Goal: Find specific page/section: Find specific page/section

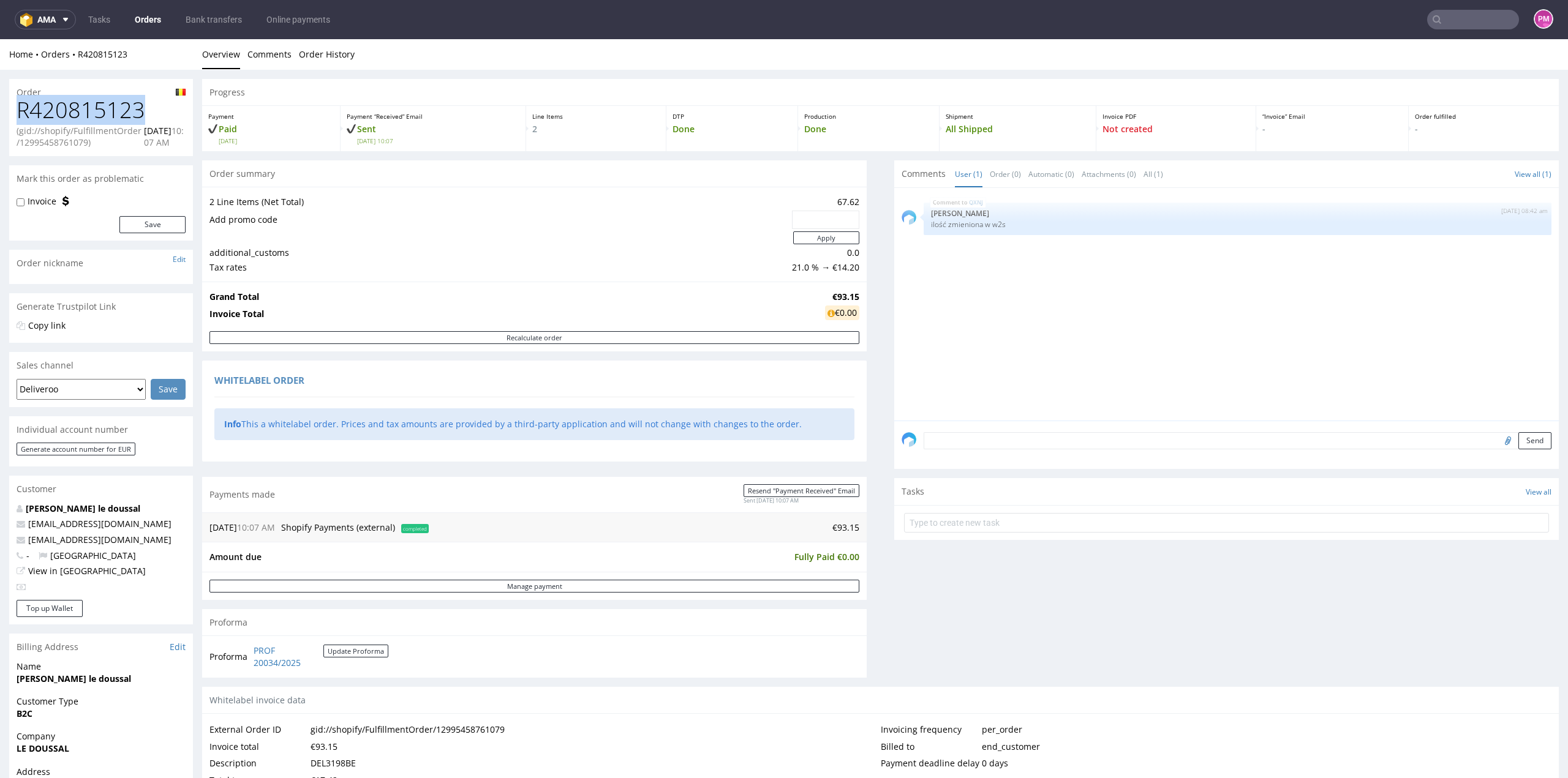
scroll to position [13, 0]
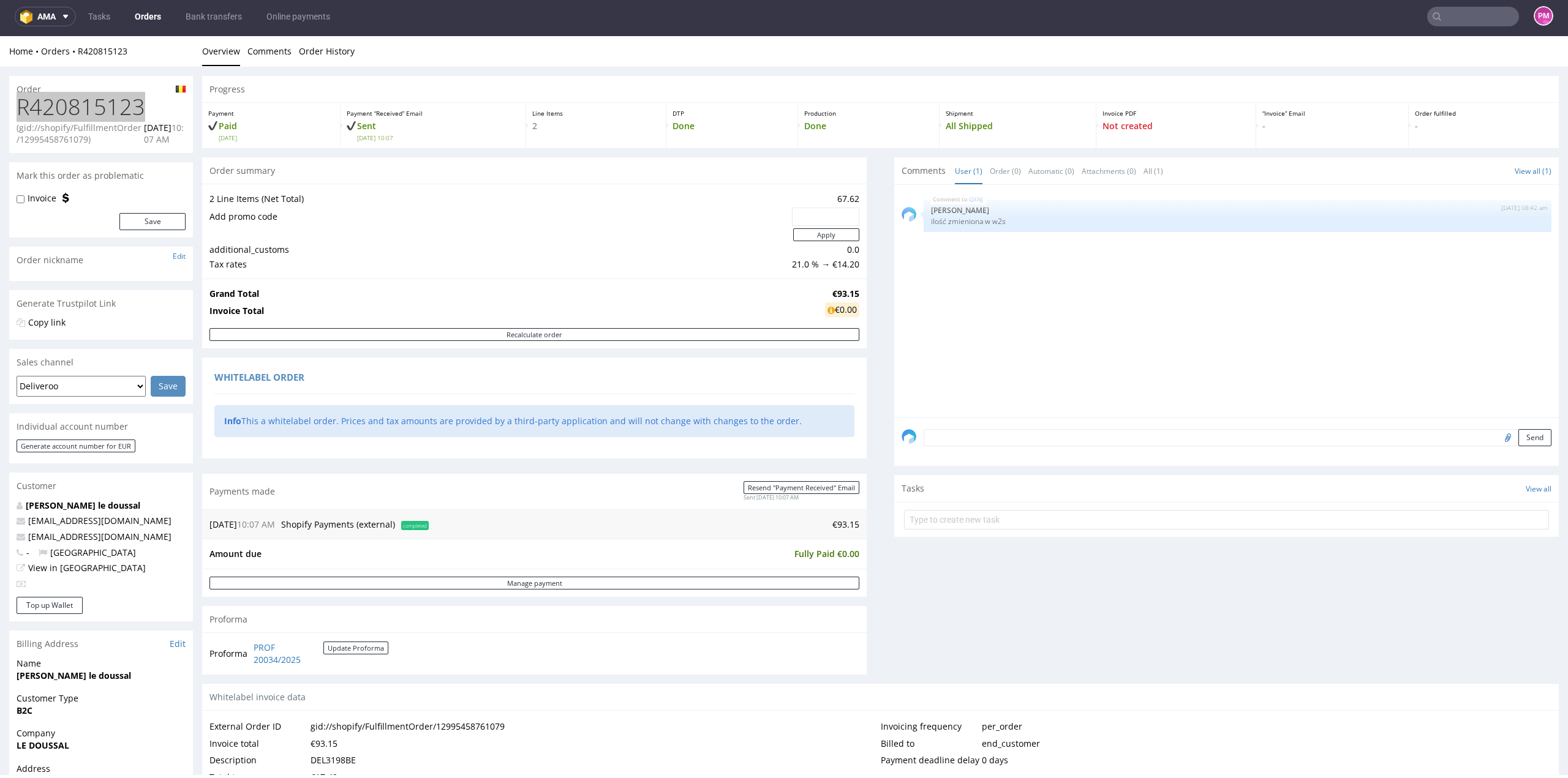
click at [1472, 24] on input "text" at bounding box center [1473, 17] width 92 height 20
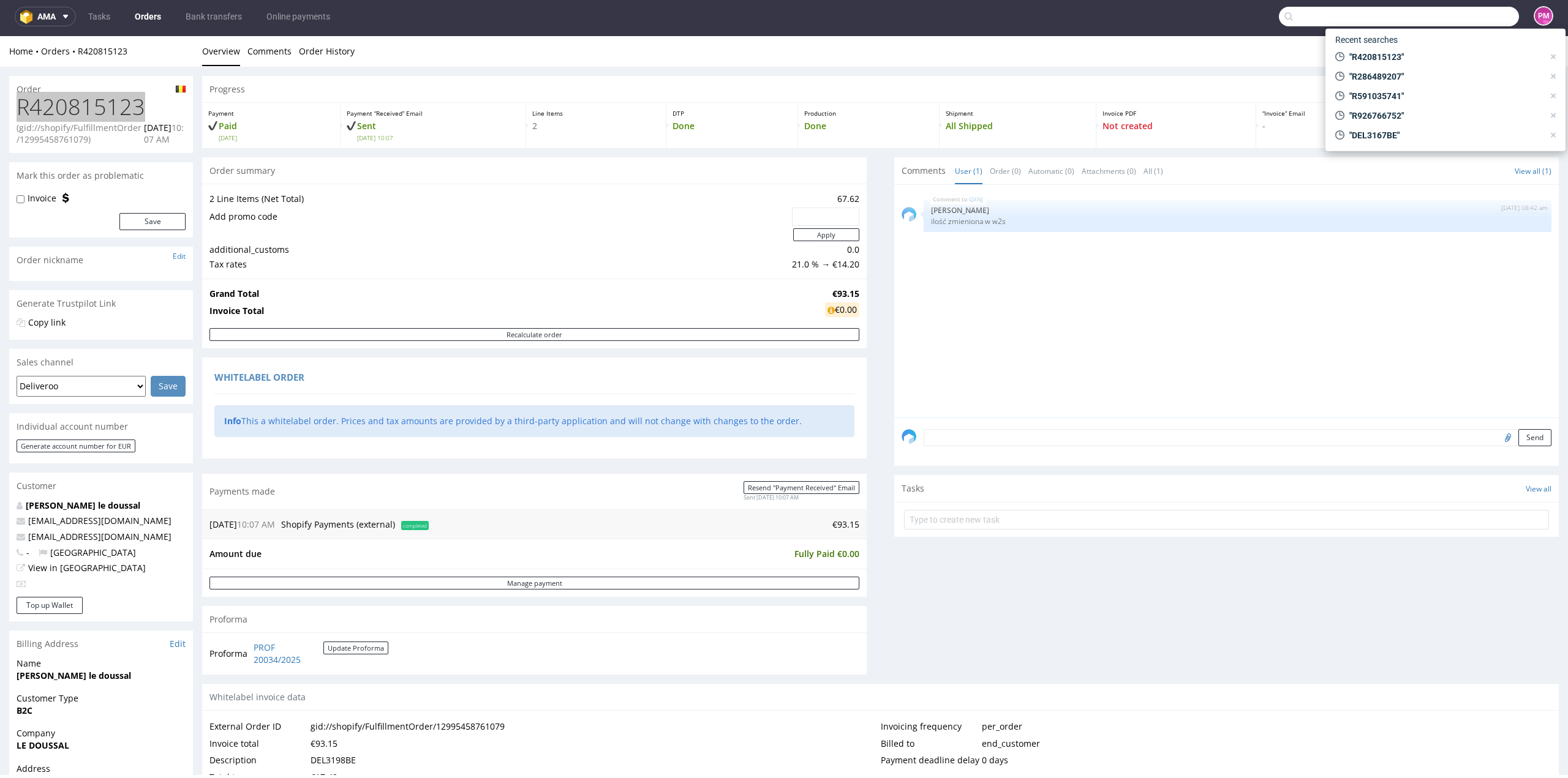
paste input "R692054202"
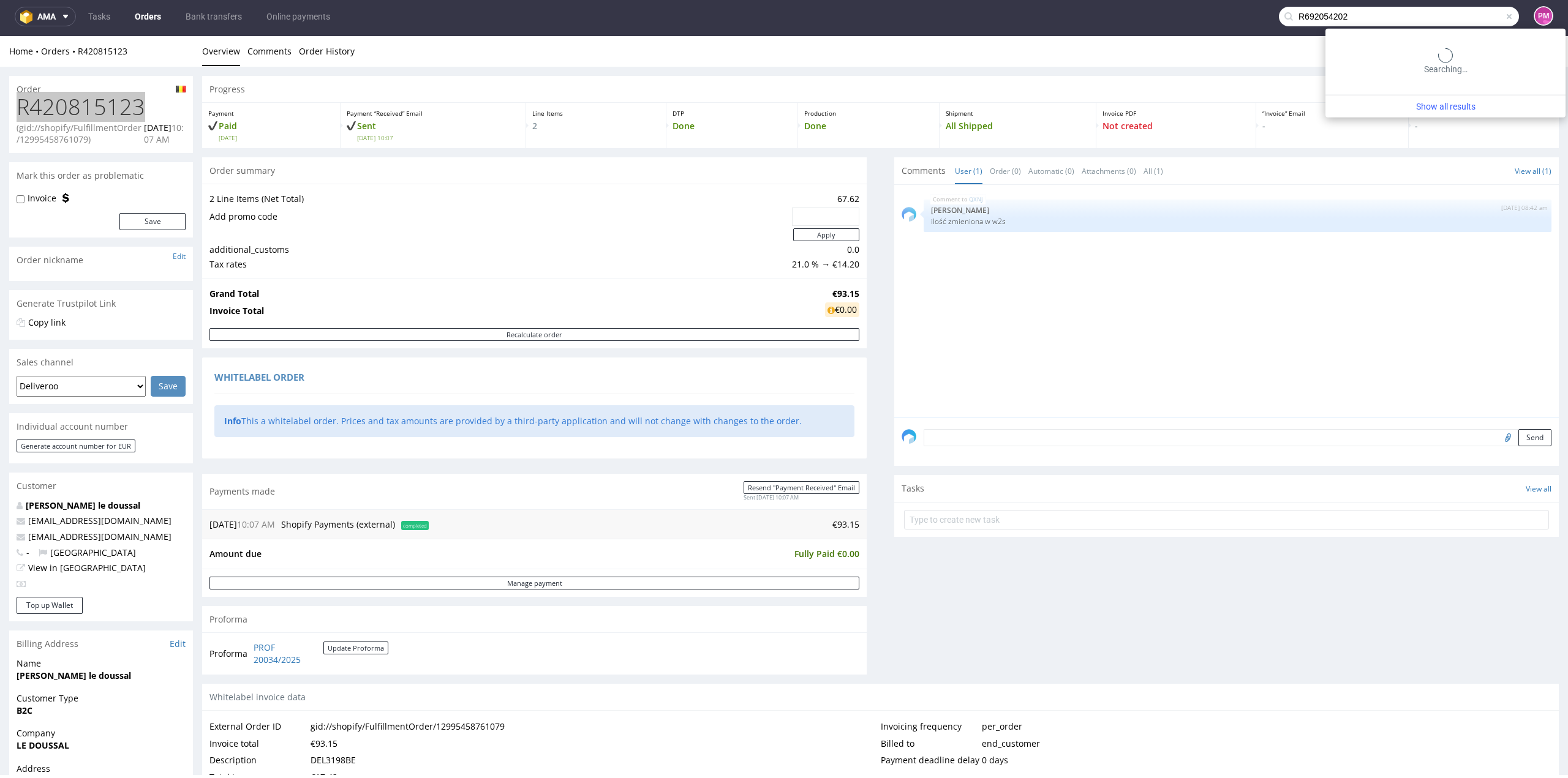
type input "R692054202"
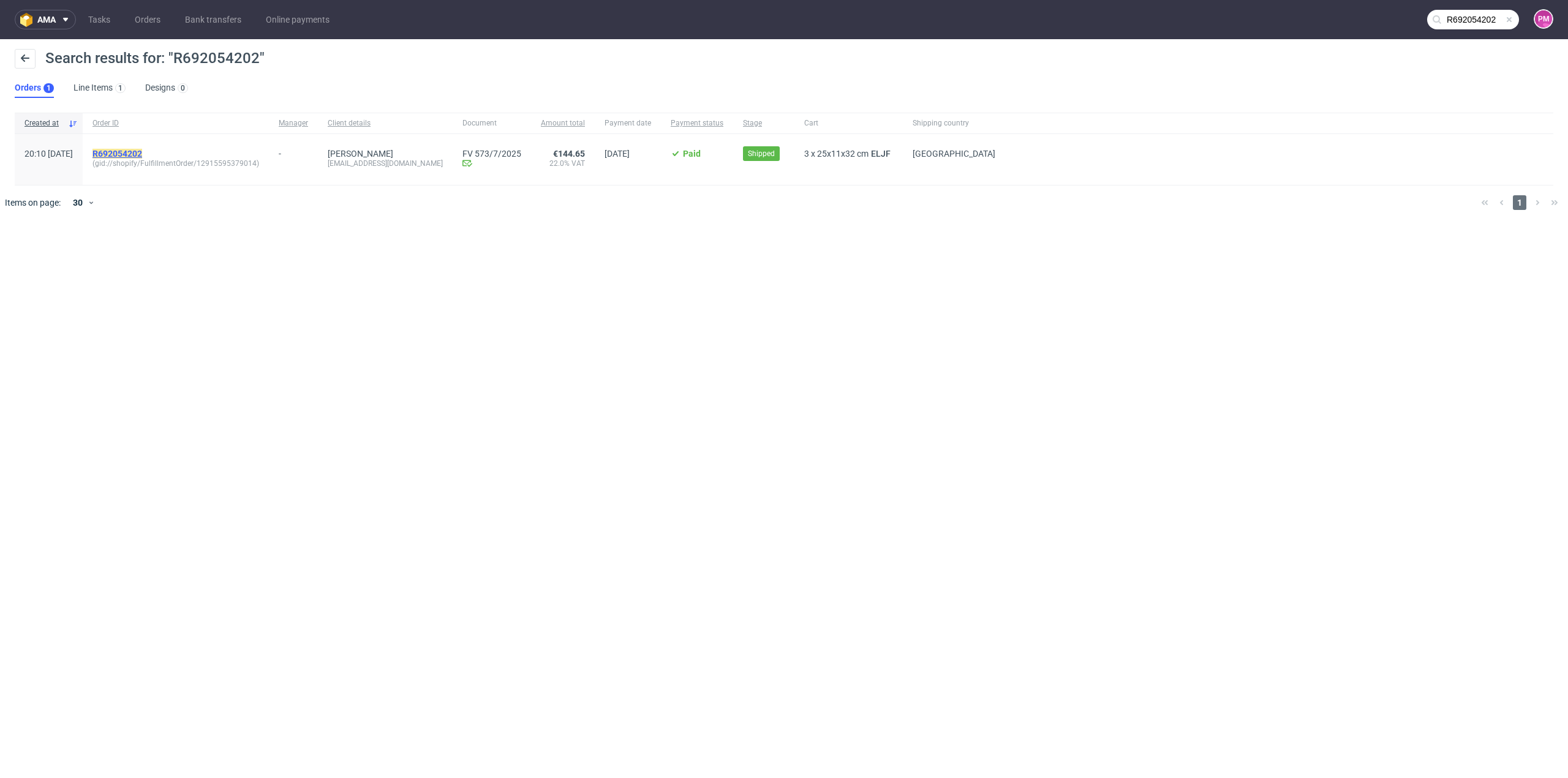
click at [142, 154] on mark "R692054202" at bounding box center [117, 153] width 50 height 10
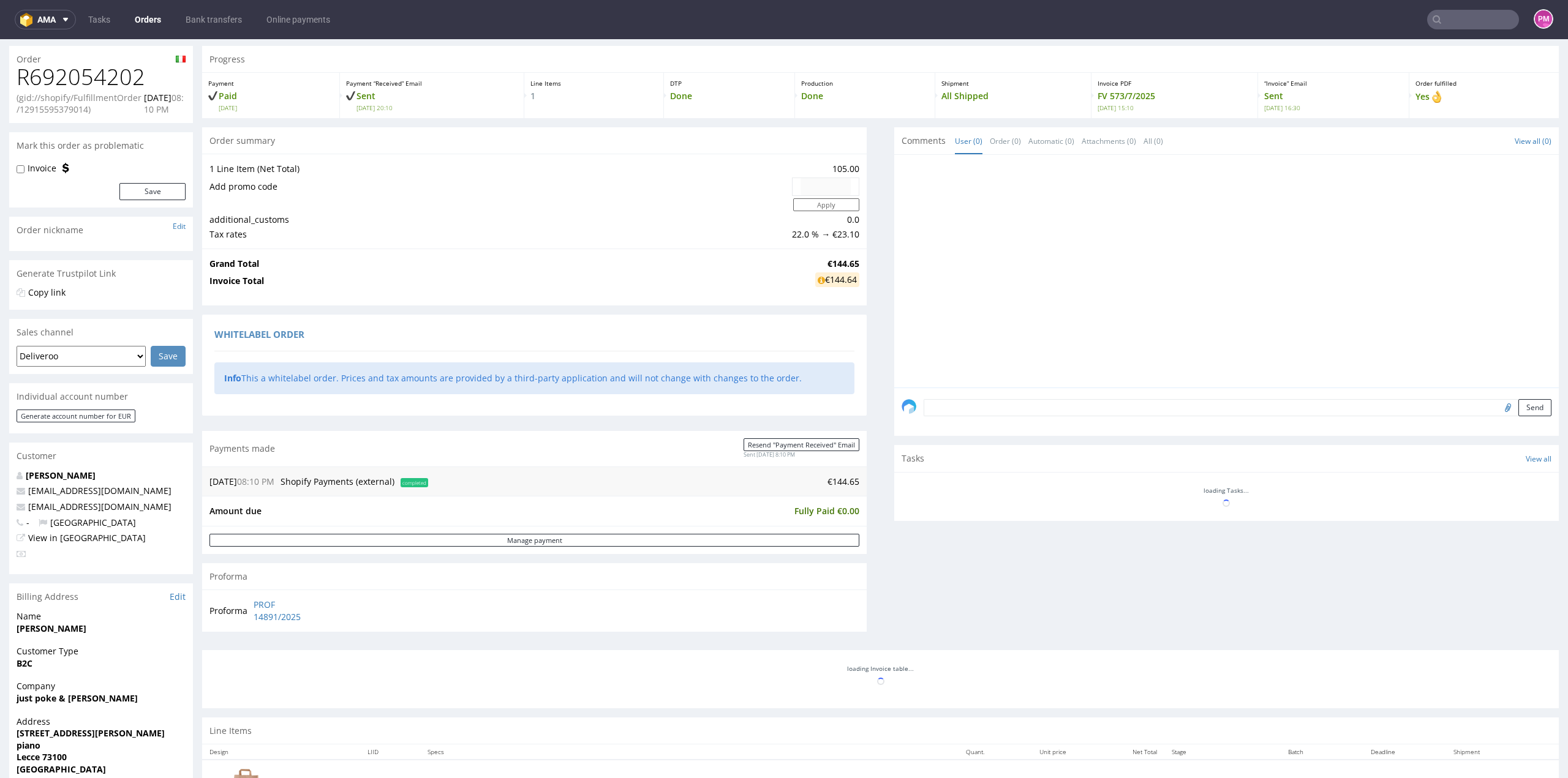
scroll to position [61, 0]
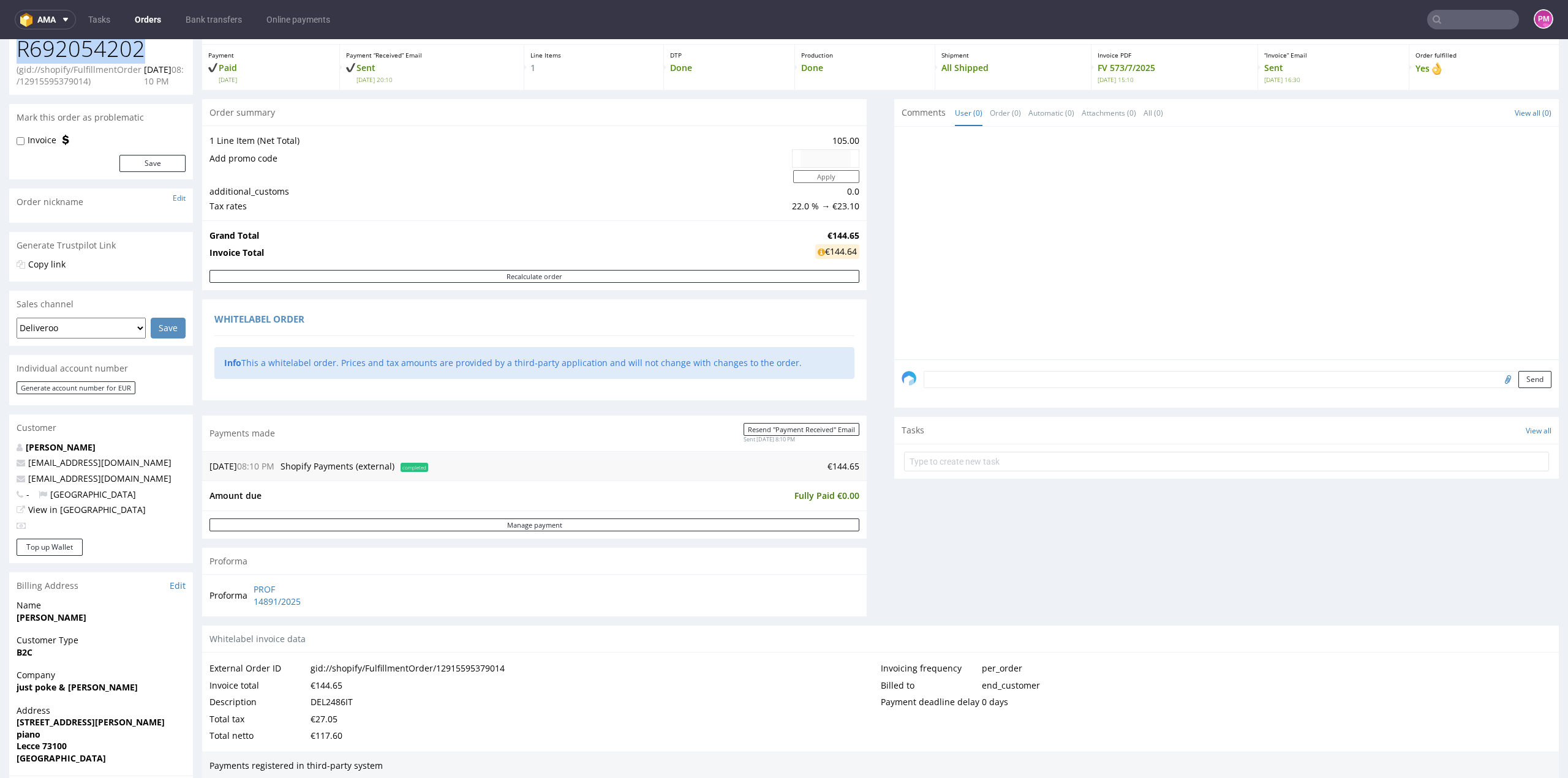
drag, startPoint x: 144, startPoint y: 54, endPoint x: 21, endPoint y: 54, distance: 123.0
click at [21, 54] on h1 "R692054202" at bounding box center [101, 49] width 169 height 24
copy h1 "R692054202"
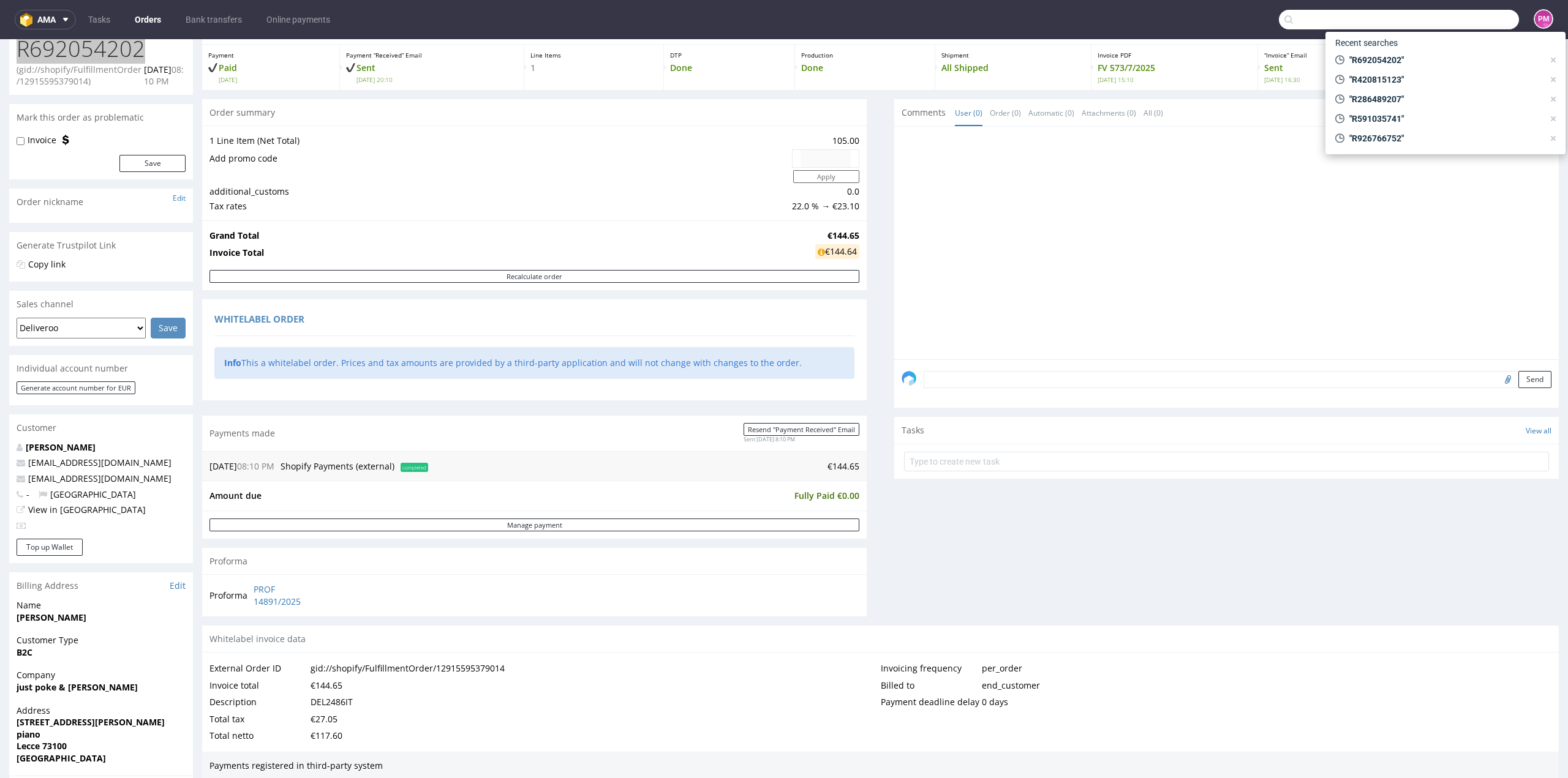
click at [1460, 23] on input "text" at bounding box center [1399, 20] width 240 height 20
paste input "R143648851"
type input "R143648851"
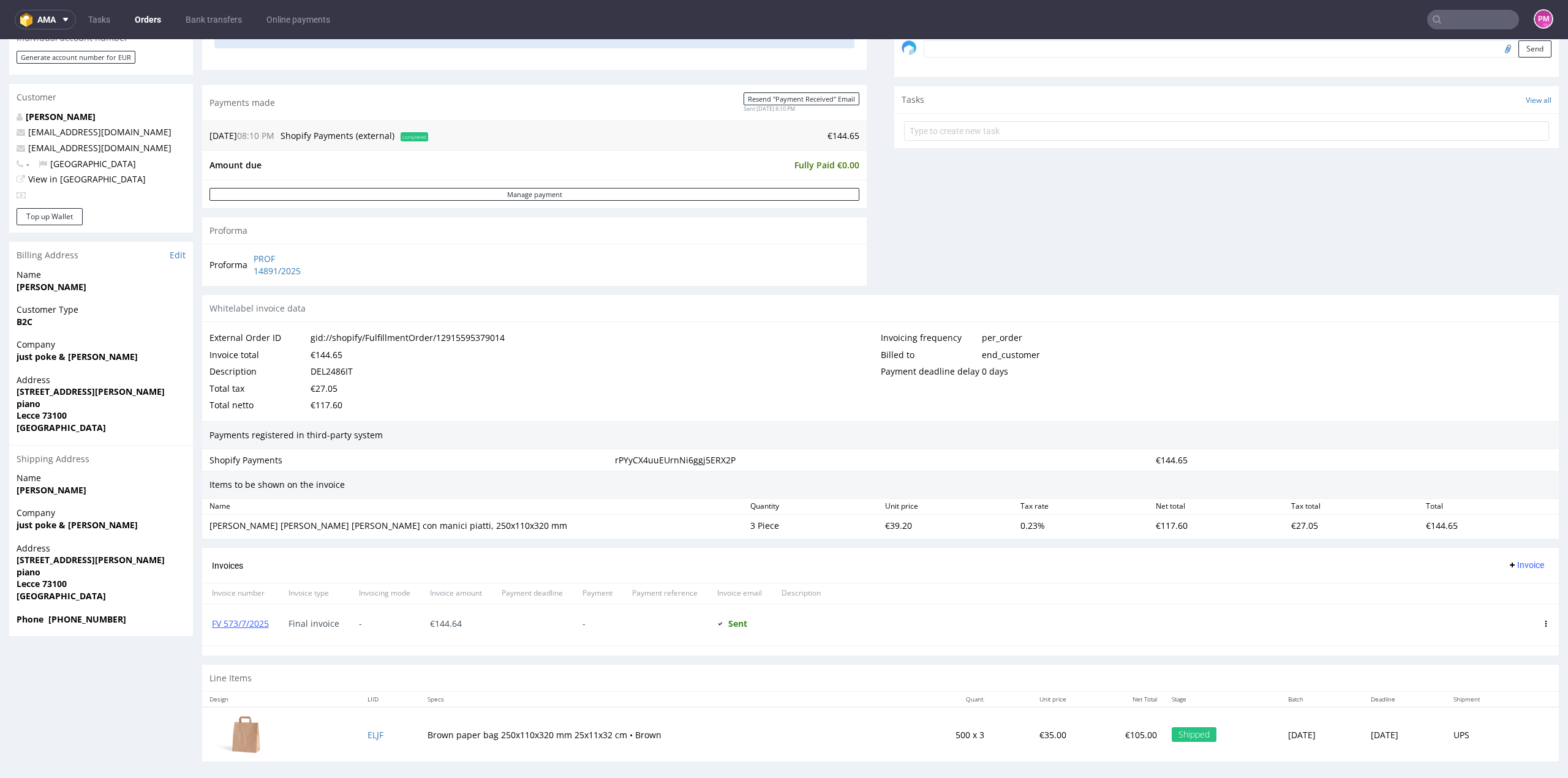
scroll to position [396, 0]
drag, startPoint x: 271, startPoint y: 622, endPoint x: 211, endPoint y: 622, distance: 60.0
click at [211, 622] on div "FV 573/7/2025" at bounding box center [240, 620] width 76 height 42
copy link "FV 573/7/2025"
click at [1443, 24] on input "text" at bounding box center [1473, 20] width 92 height 20
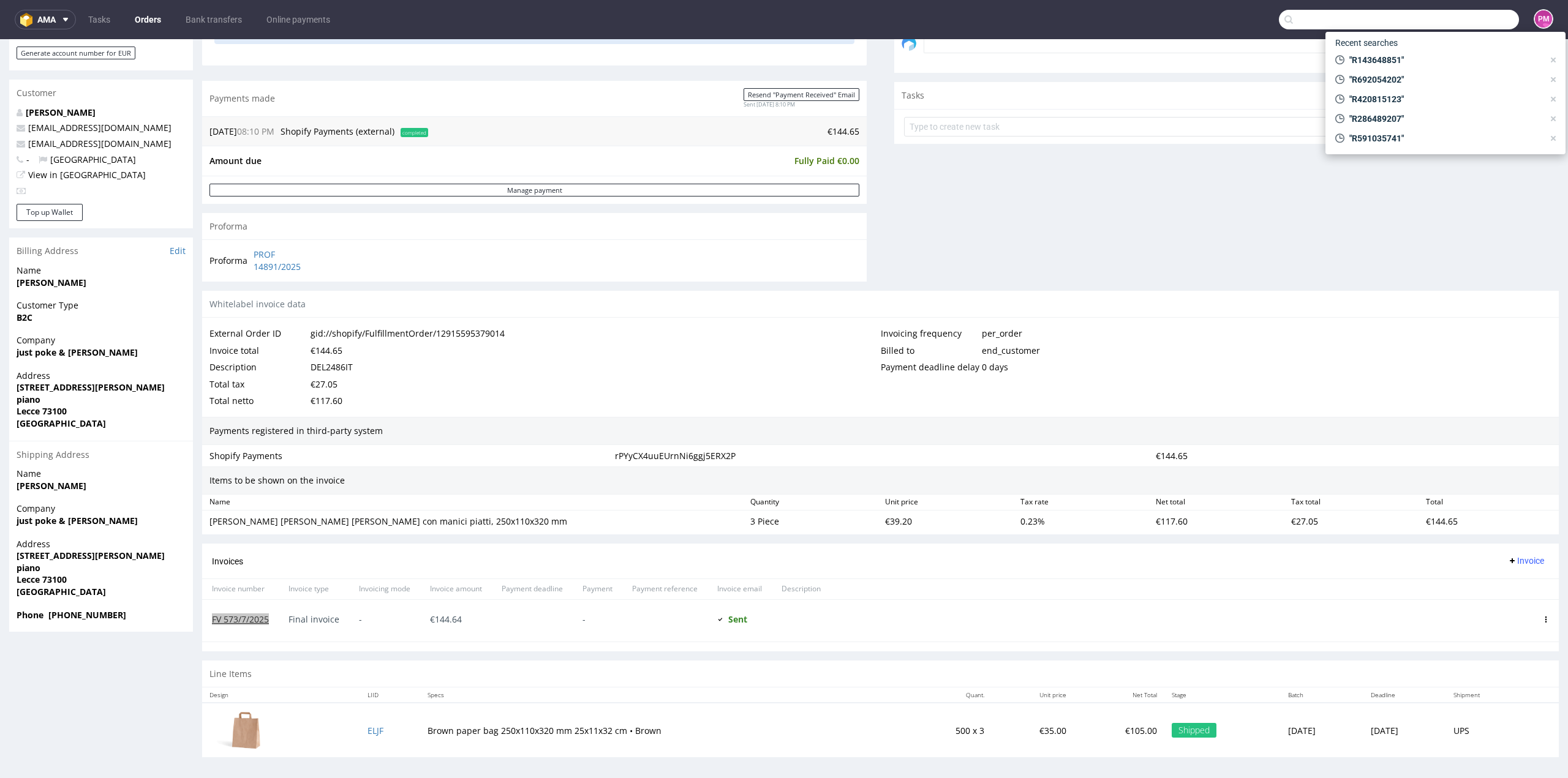
paste input "R737599174"
type input "R737599174"
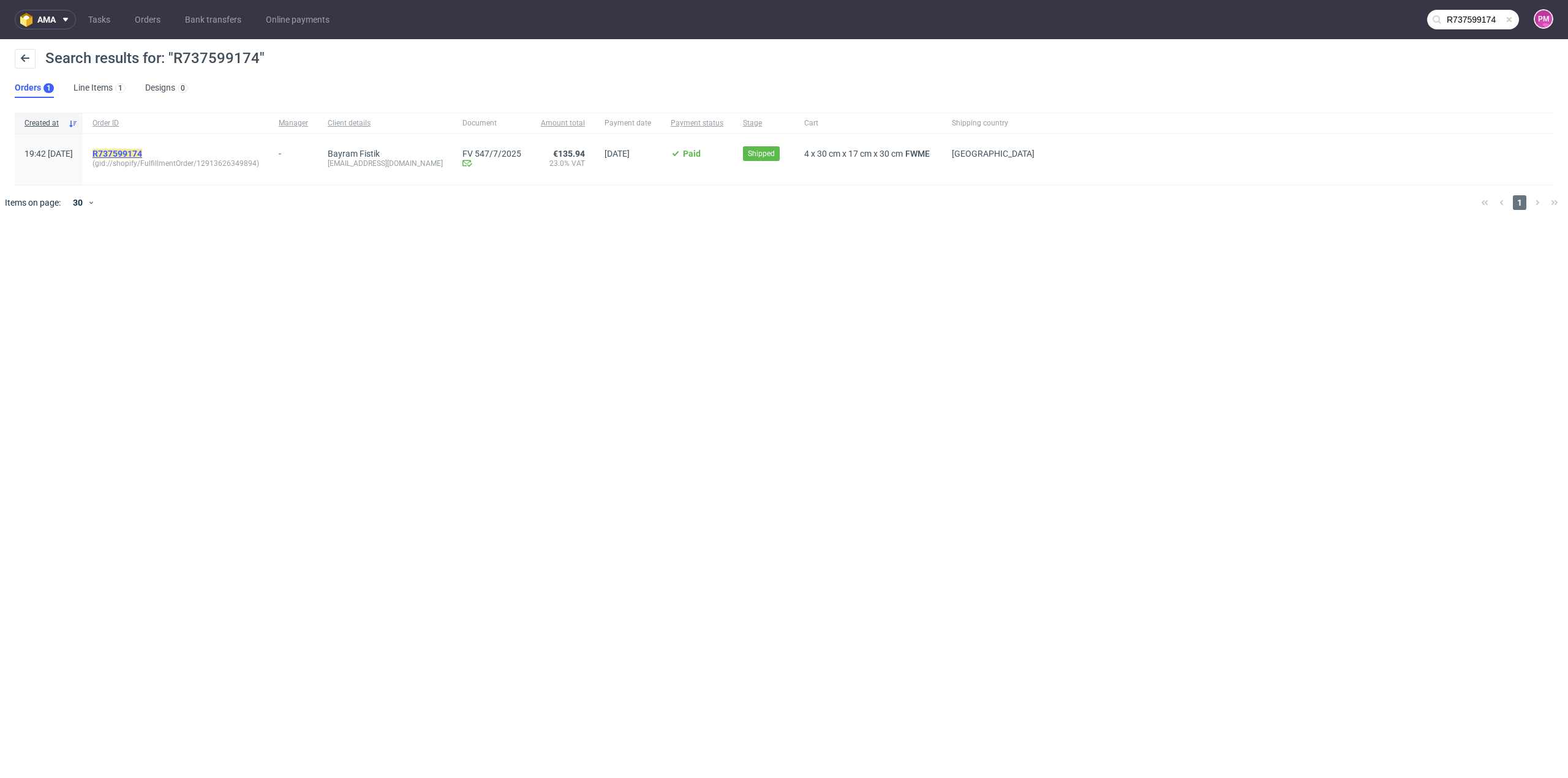
click at [142, 152] on mark "R737599174" at bounding box center [117, 153] width 50 height 10
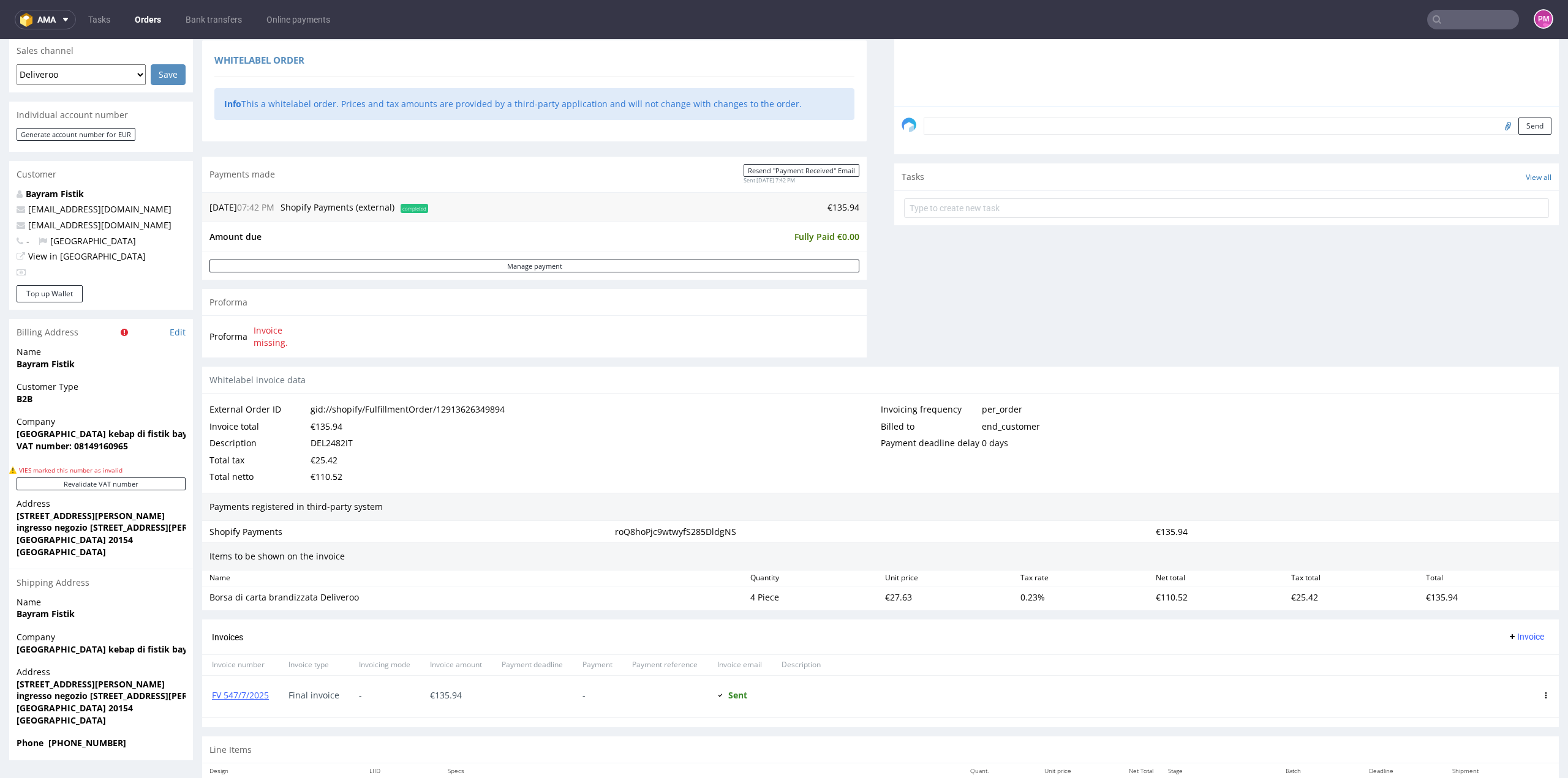
scroll to position [367, 0]
